Goal: Transaction & Acquisition: Purchase product/service

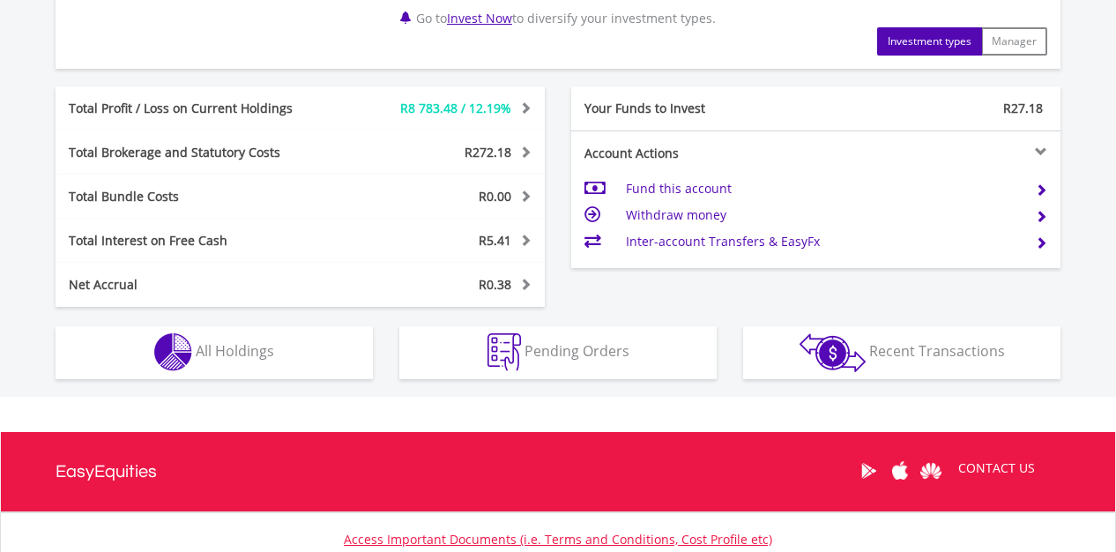
scroll to position [878, 0]
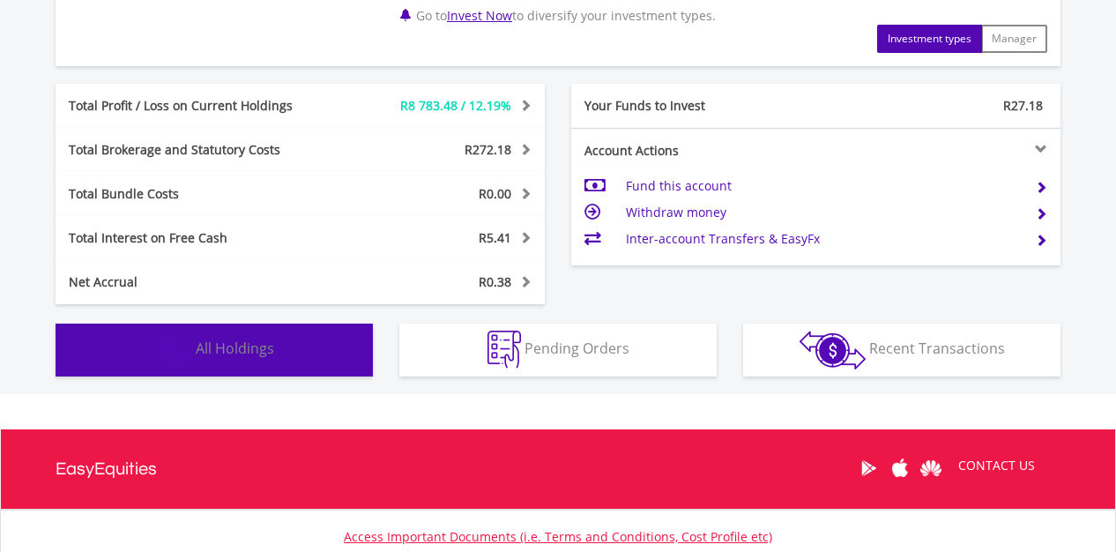
click at [267, 347] on span "All Holdings" at bounding box center [235, 347] width 78 height 19
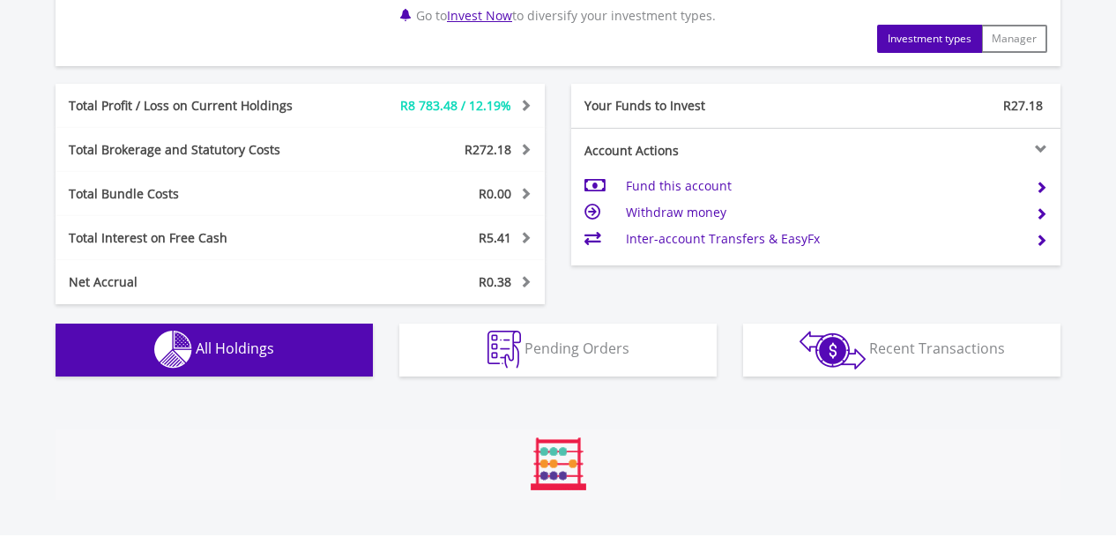
scroll to position [1306, 0]
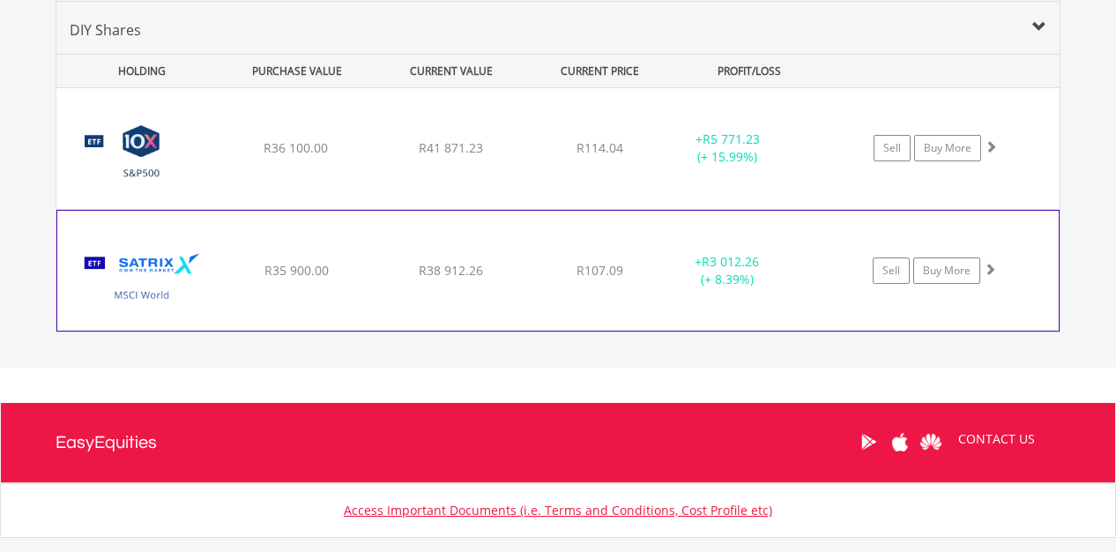
click at [991, 268] on span at bounding box center [990, 269] width 12 height 12
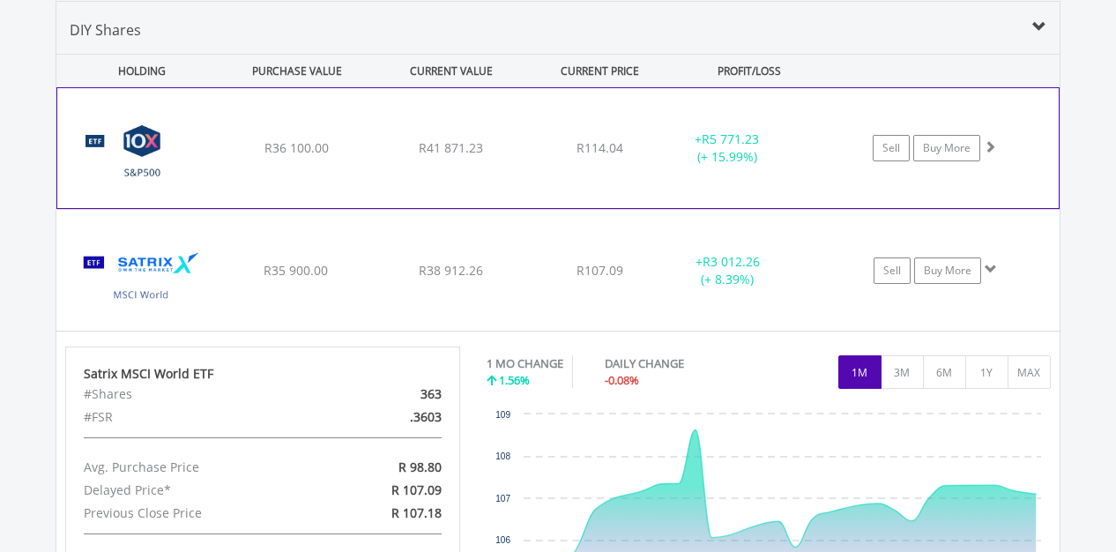
click at [988, 145] on span at bounding box center [990, 146] width 12 height 12
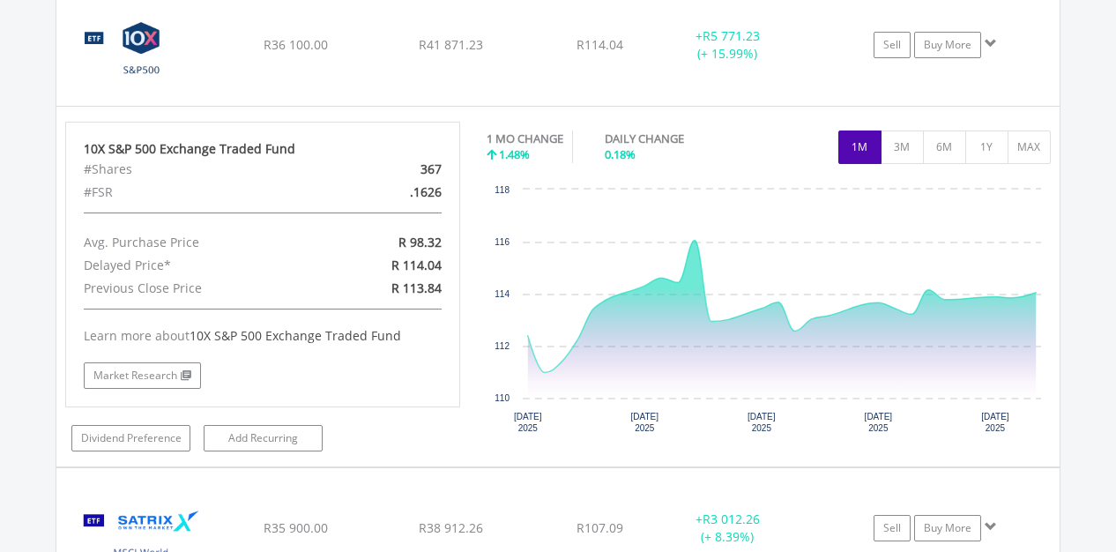
scroll to position [1407, 0]
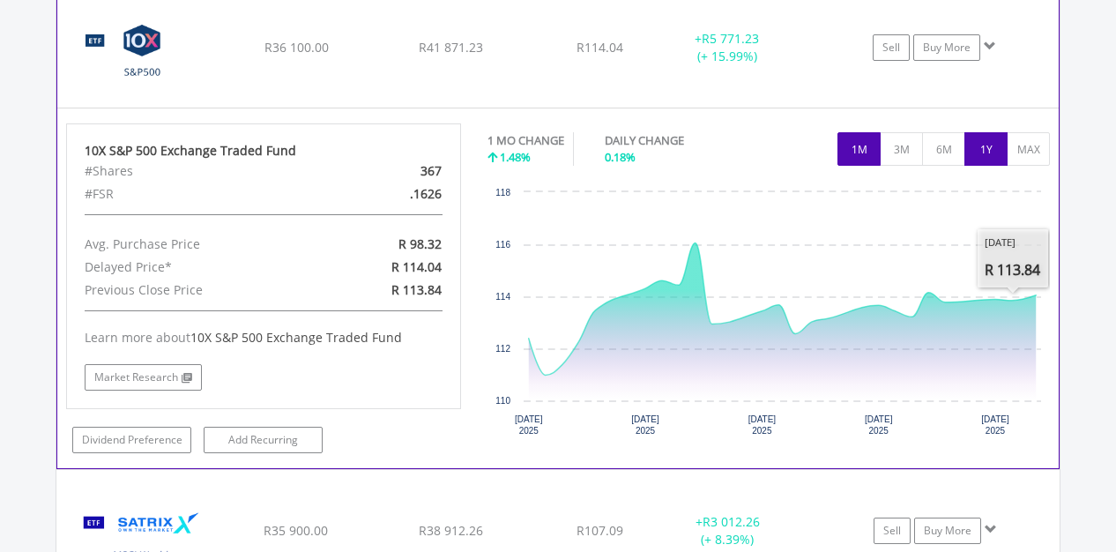
click at [986, 150] on button "1Y" at bounding box center [985, 148] width 43 height 33
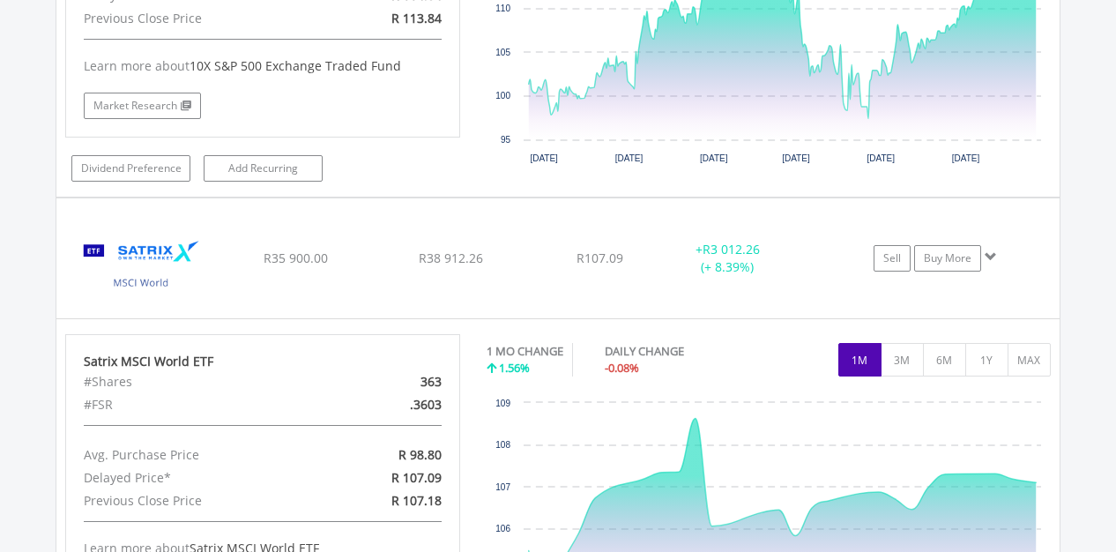
scroll to position [1694, 0]
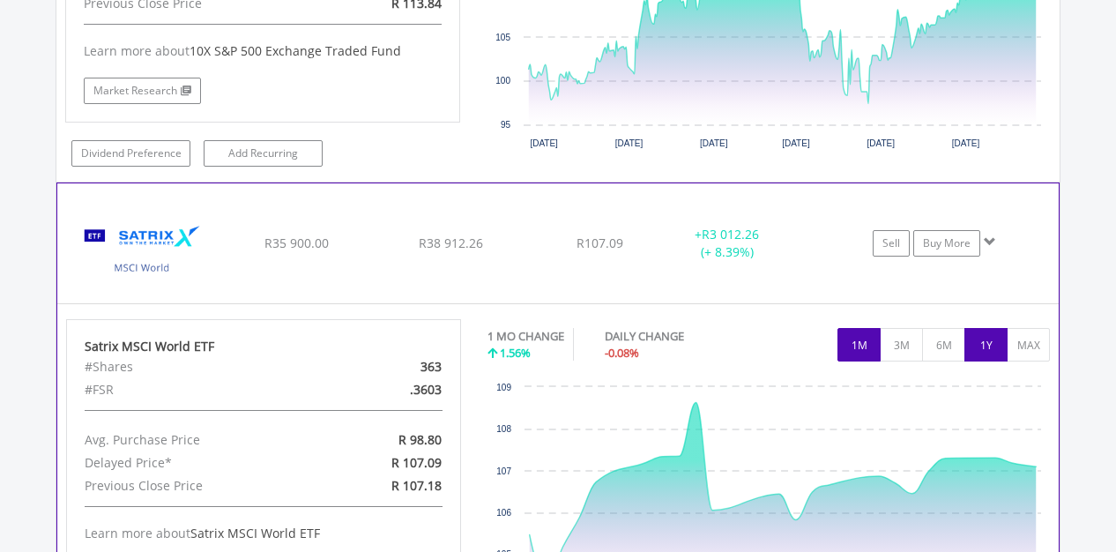
click at [991, 346] on button "1Y" at bounding box center [985, 344] width 43 height 33
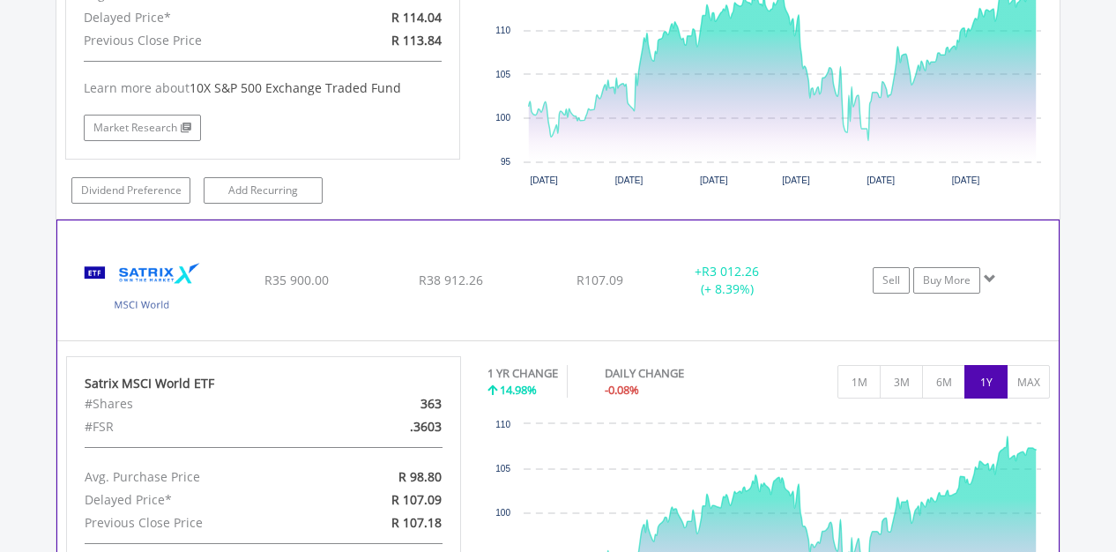
scroll to position [1648, 0]
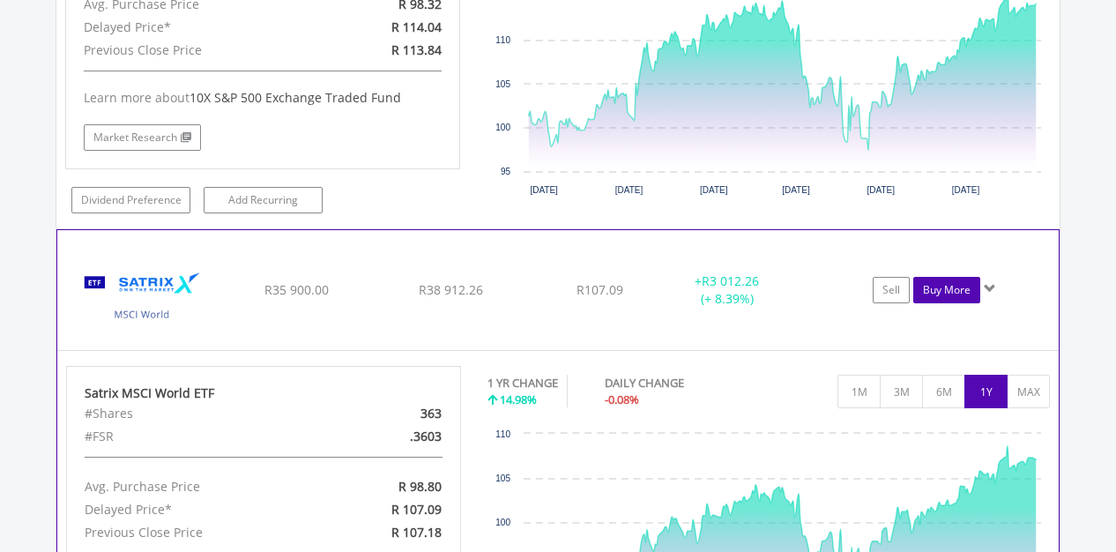
click at [950, 289] on link "Buy More" at bounding box center [946, 290] width 67 height 26
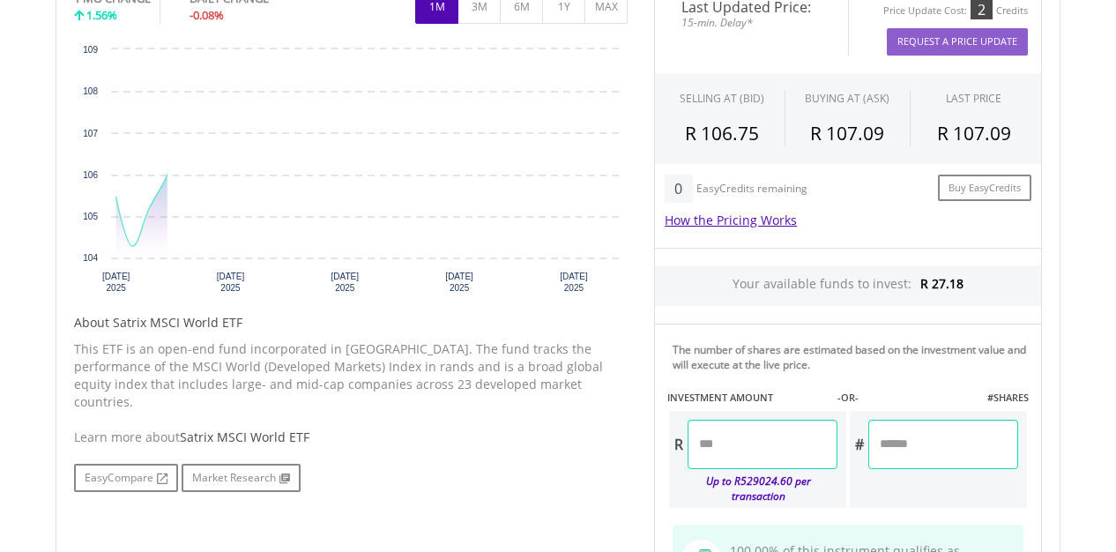
scroll to position [623, 0]
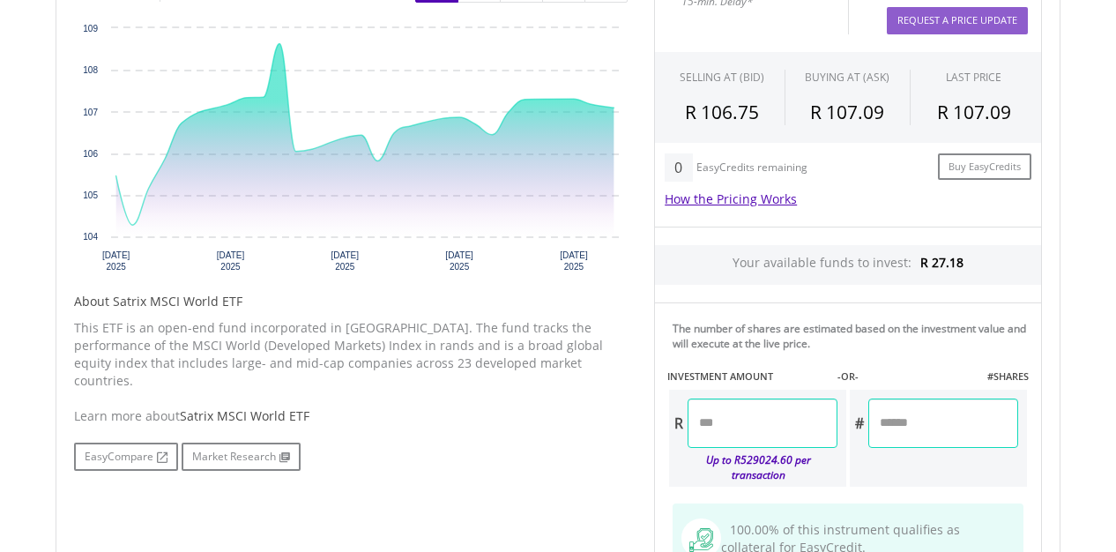
click at [753, 423] on input "number" at bounding box center [763, 422] width 150 height 49
click at [973, 432] on div "Last Updated Price: 15-min. Delay* Price Update Cost: 2 Credits Request A Price…" at bounding box center [848, 302] width 414 height 685
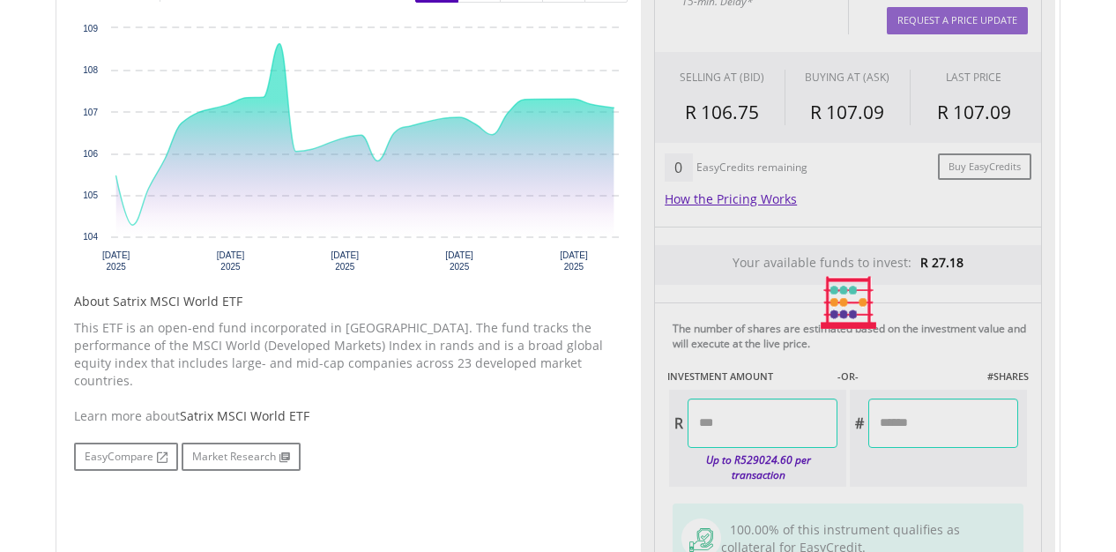
type input "******"
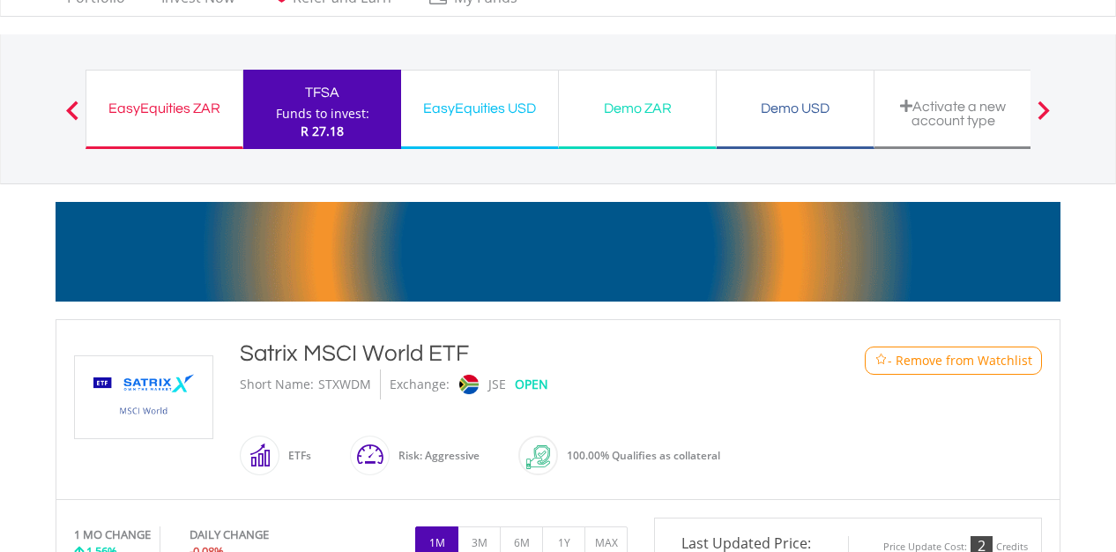
scroll to position [0, 0]
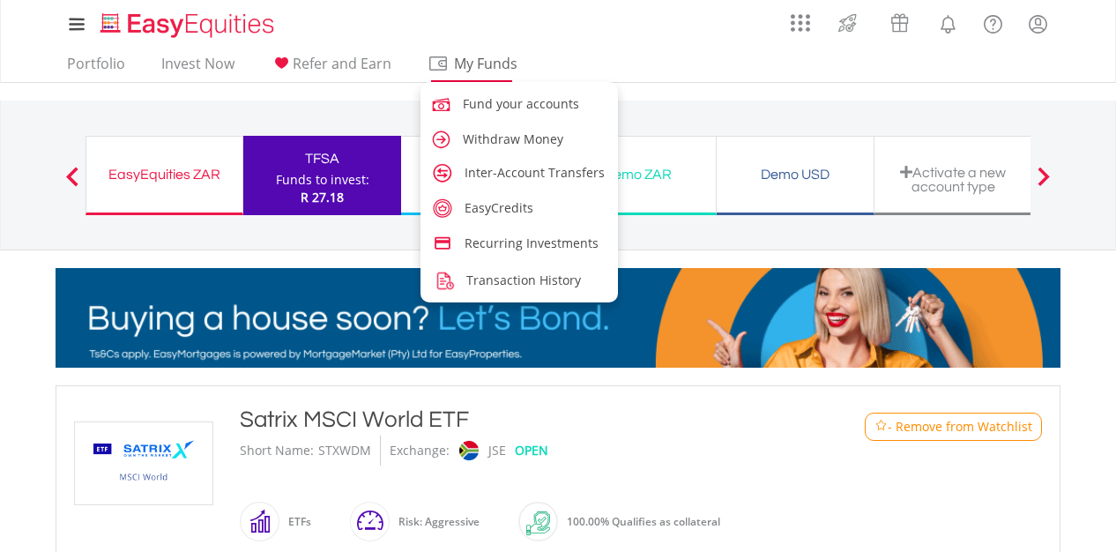
click at [480, 65] on span "My Funds" at bounding box center [485, 63] width 115 height 23
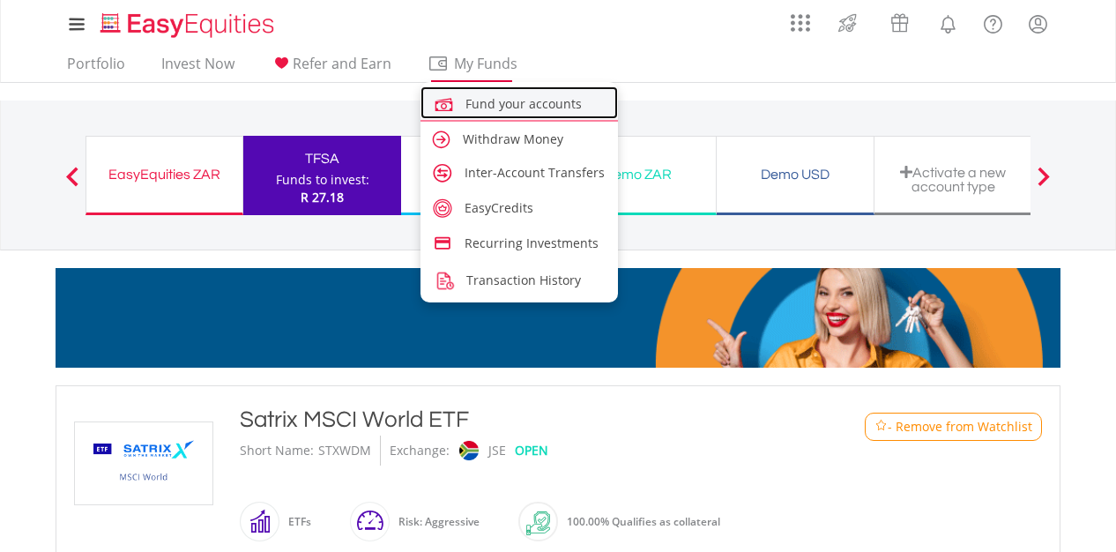
click at [498, 101] on span "Fund your accounts" at bounding box center [523, 103] width 116 height 17
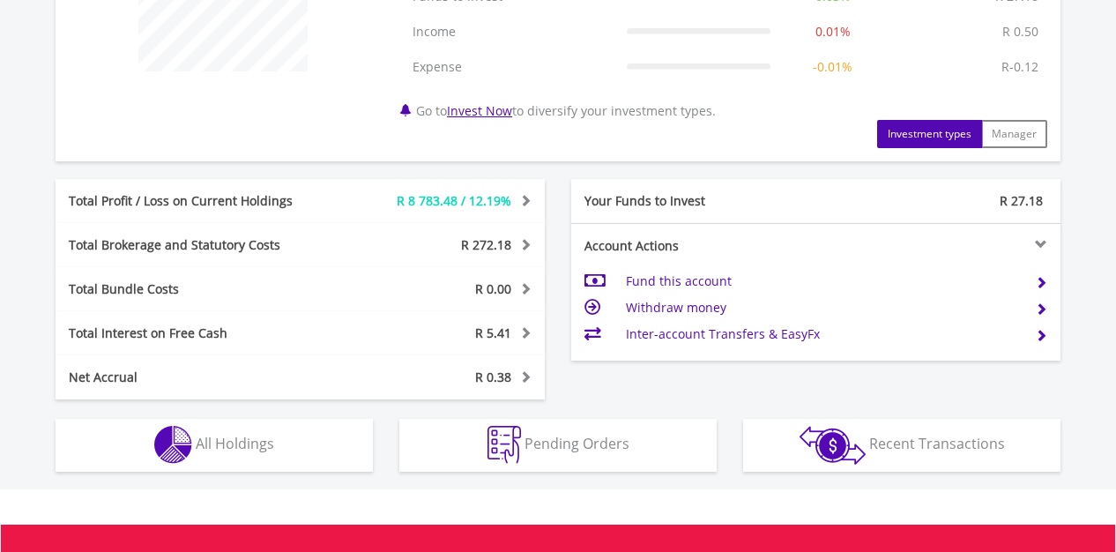
scroll to position [784, 0]
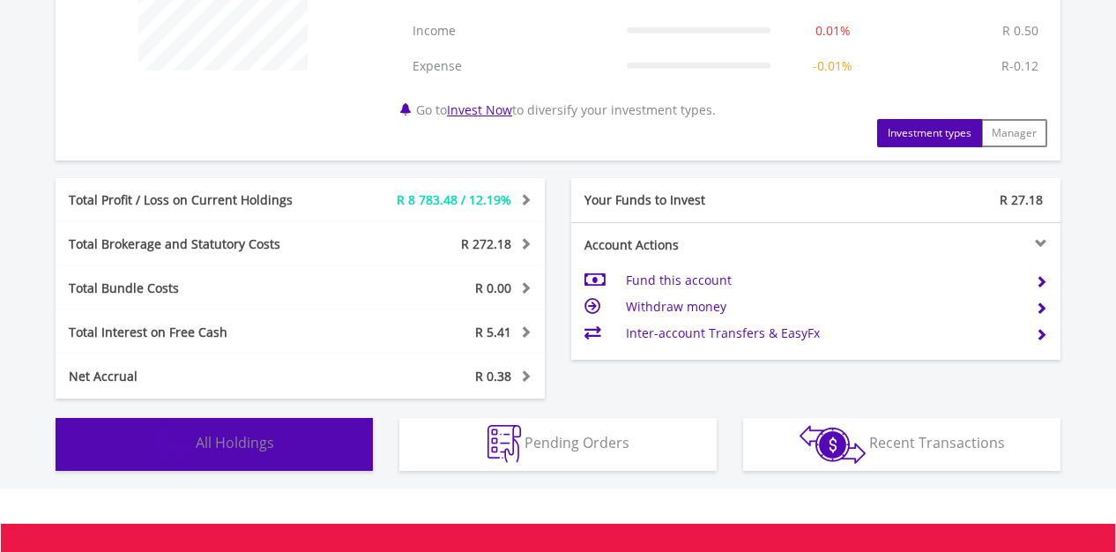
click at [249, 444] on span "All Holdings" at bounding box center [235, 442] width 78 height 19
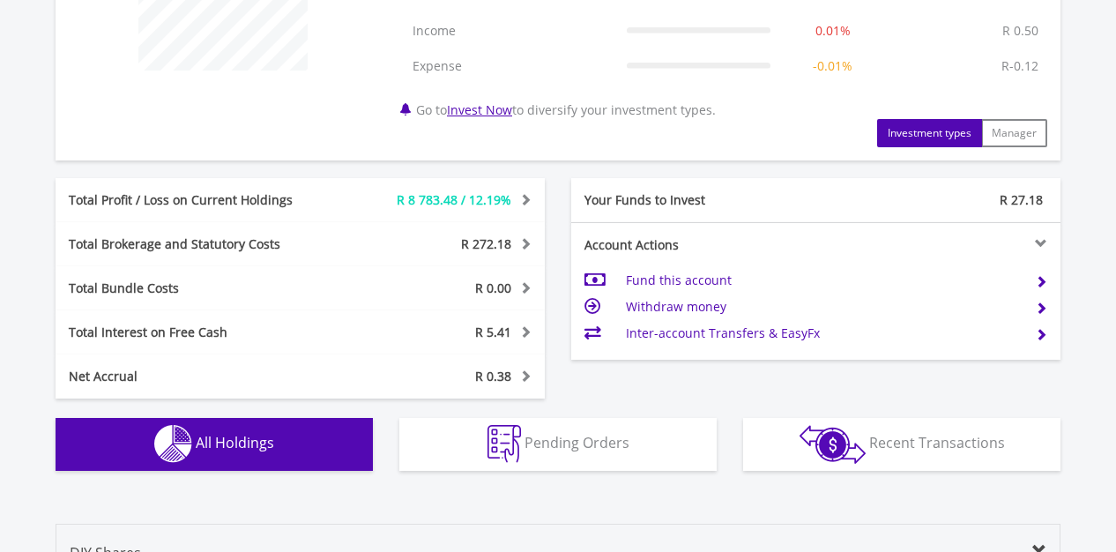
scroll to position [1306, 0]
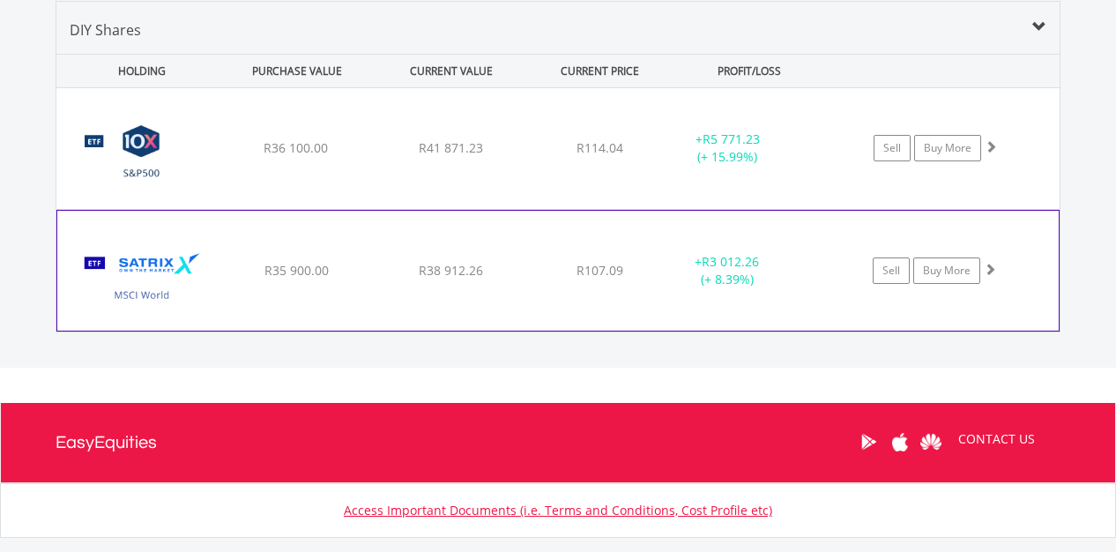
click at [990, 269] on span at bounding box center [990, 269] width 12 height 12
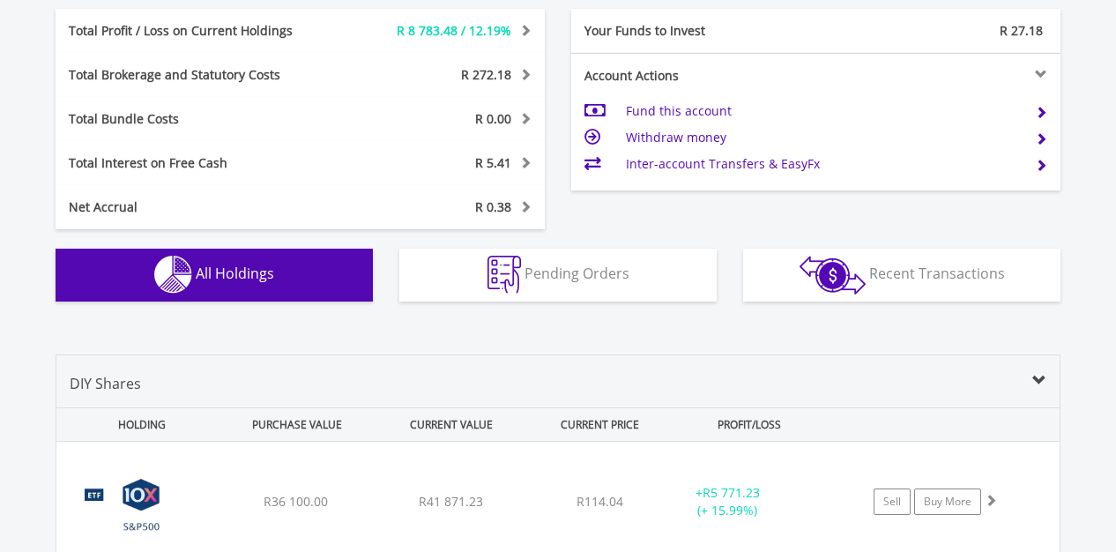
scroll to position [939, 0]
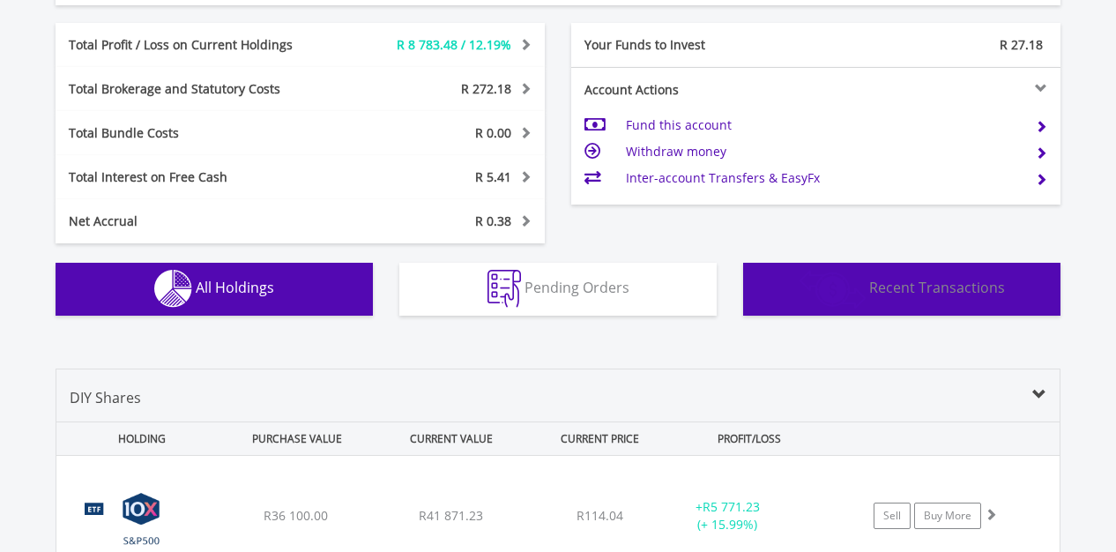
click at [899, 286] on span "Recent Transactions" at bounding box center [937, 287] width 136 height 19
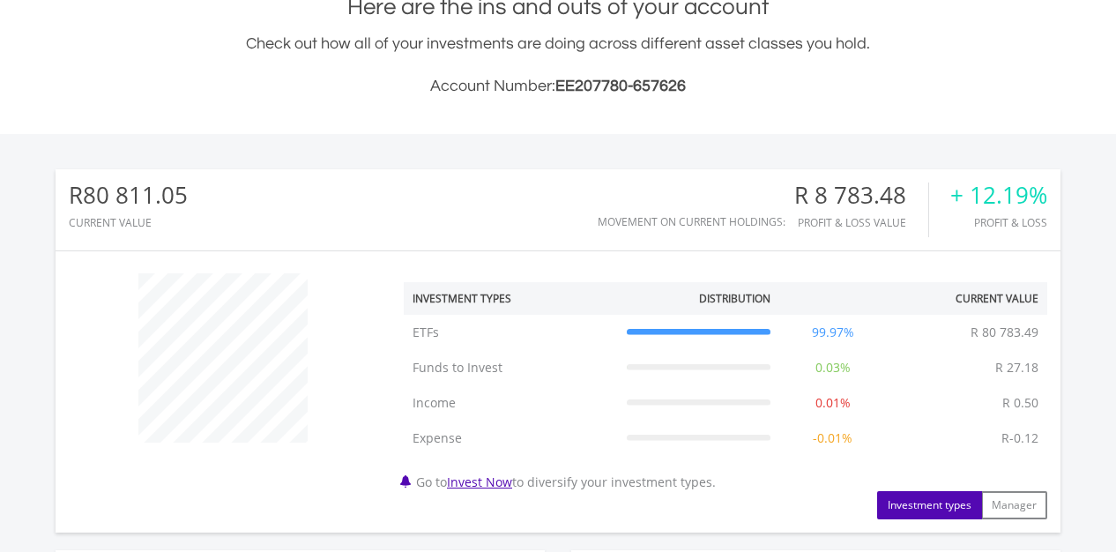
scroll to position [428, 0]
